Goal: Task Accomplishment & Management: Use online tool/utility

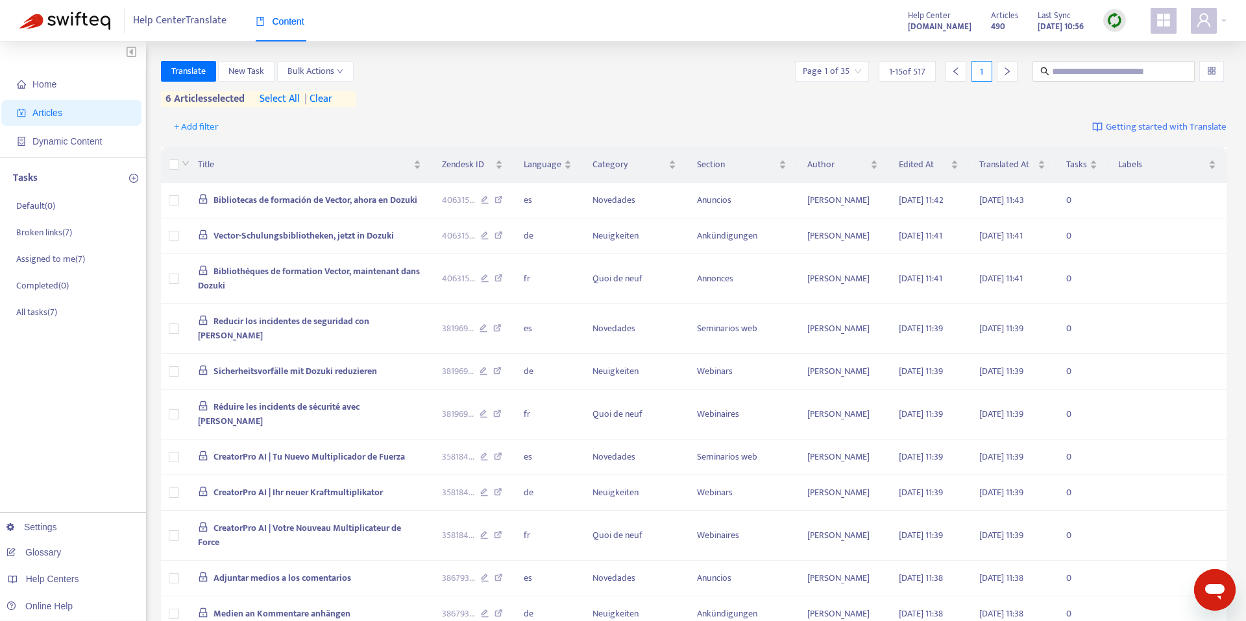
click at [1120, 32] on div at bounding box center [1114, 21] width 23 height 26
click at [45, 84] on span "Home" at bounding box center [44, 84] width 24 height 10
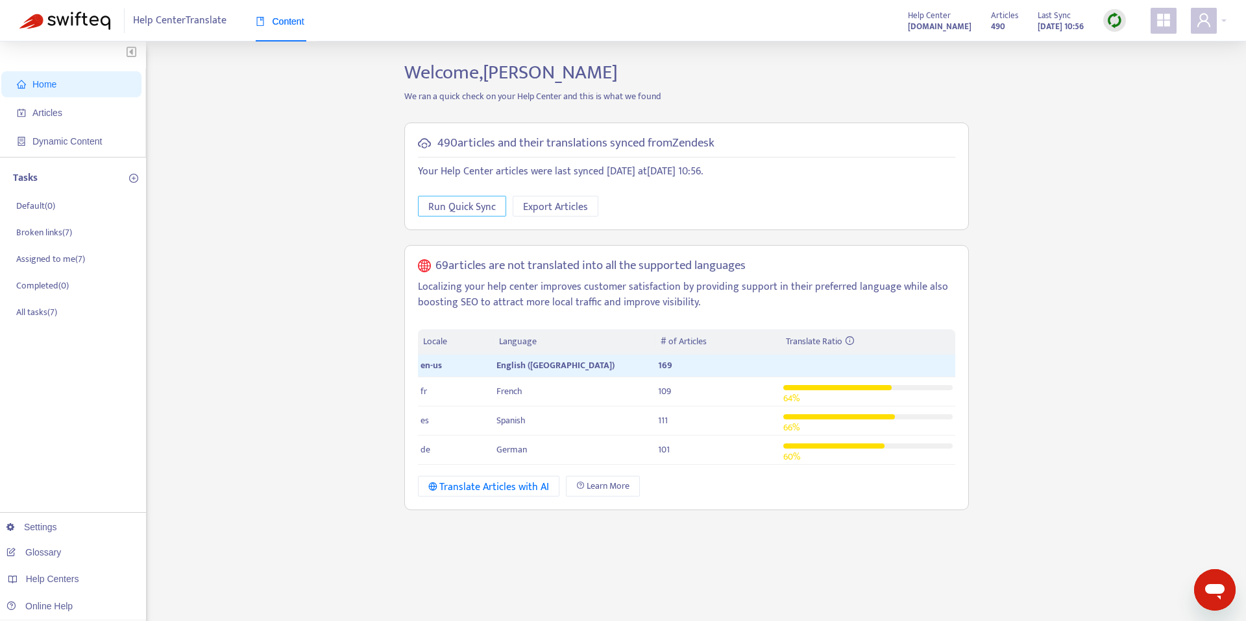
click at [449, 211] on span "Run Quick Sync" at bounding box center [461, 207] width 67 height 16
click at [1104, 14] on div at bounding box center [1114, 20] width 23 height 23
click at [1142, 43] on link "Quick Sync" at bounding box center [1140, 47] width 55 height 15
click at [665, 418] on span "116" at bounding box center [663, 420] width 11 height 15
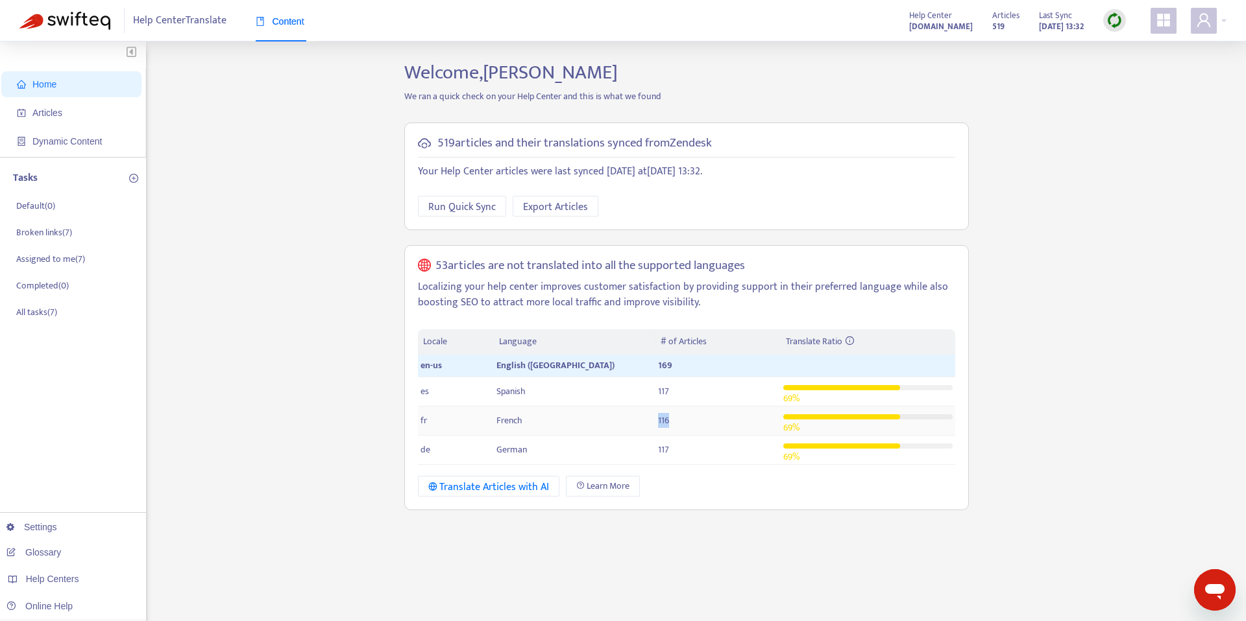
click at [665, 418] on span "116" at bounding box center [663, 420] width 11 height 15
click at [592, 488] on span "Learn More" at bounding box center [607, 486] width 43 height 14
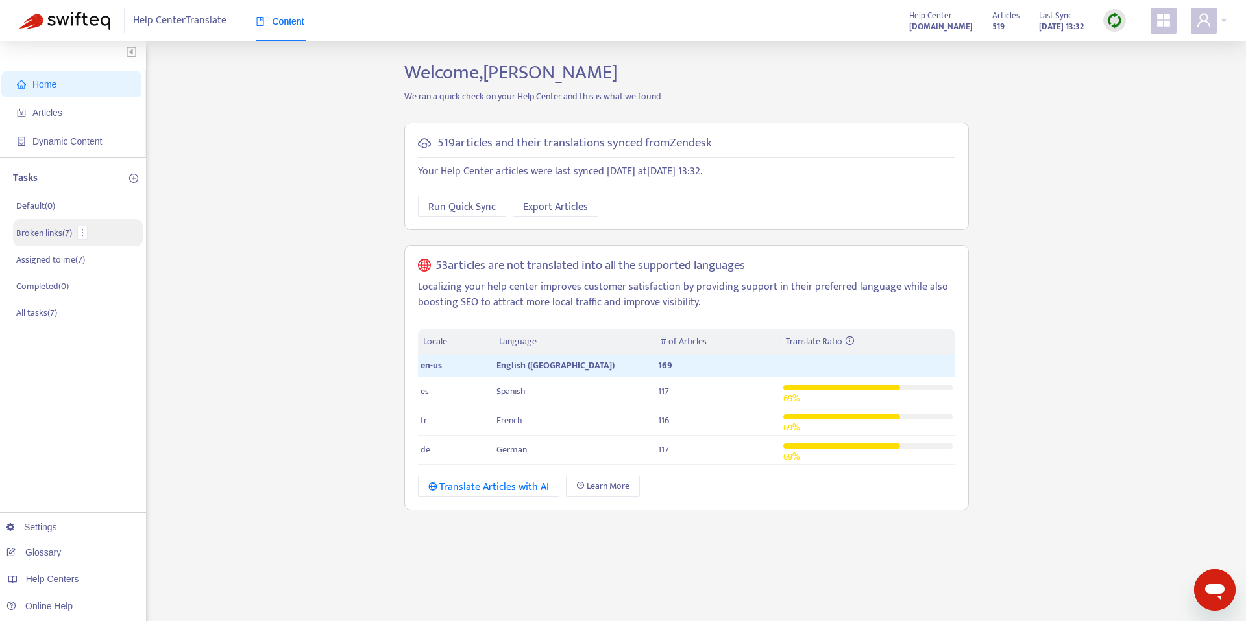
click at [53, 234] on p "Broken links ( 7 )" at bounding box center [44, 233] width 56 height 14
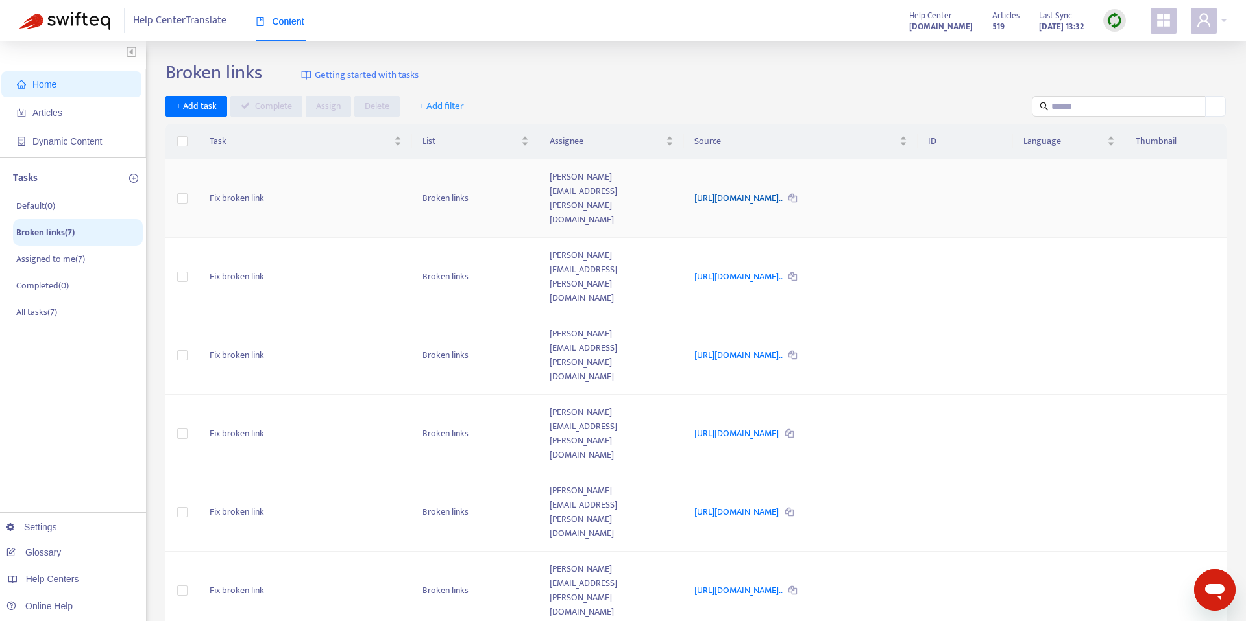
click at [784, 191] on link "[URL][DOMAIN_NAME].." at bounding box center [739, 198] width 90 height 15
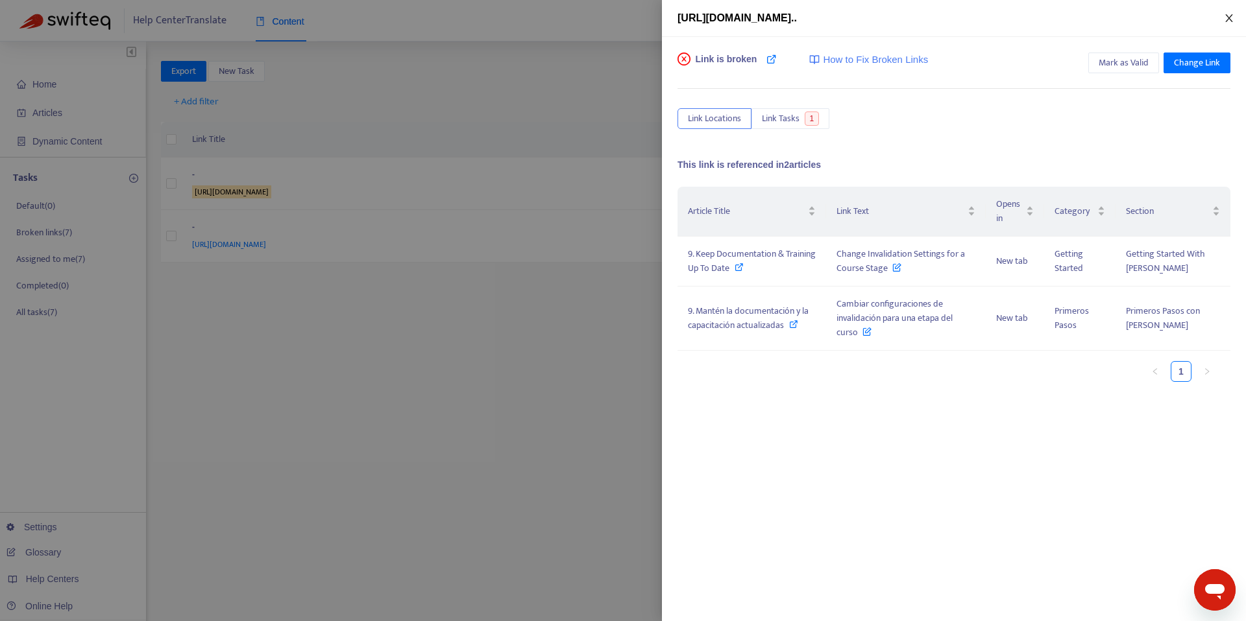
click at [1222, 17] on button "Close" at bounding box center [1229, 18] width 18 height 12
